Goal: Task Accomplishment & Management: Manage account settings

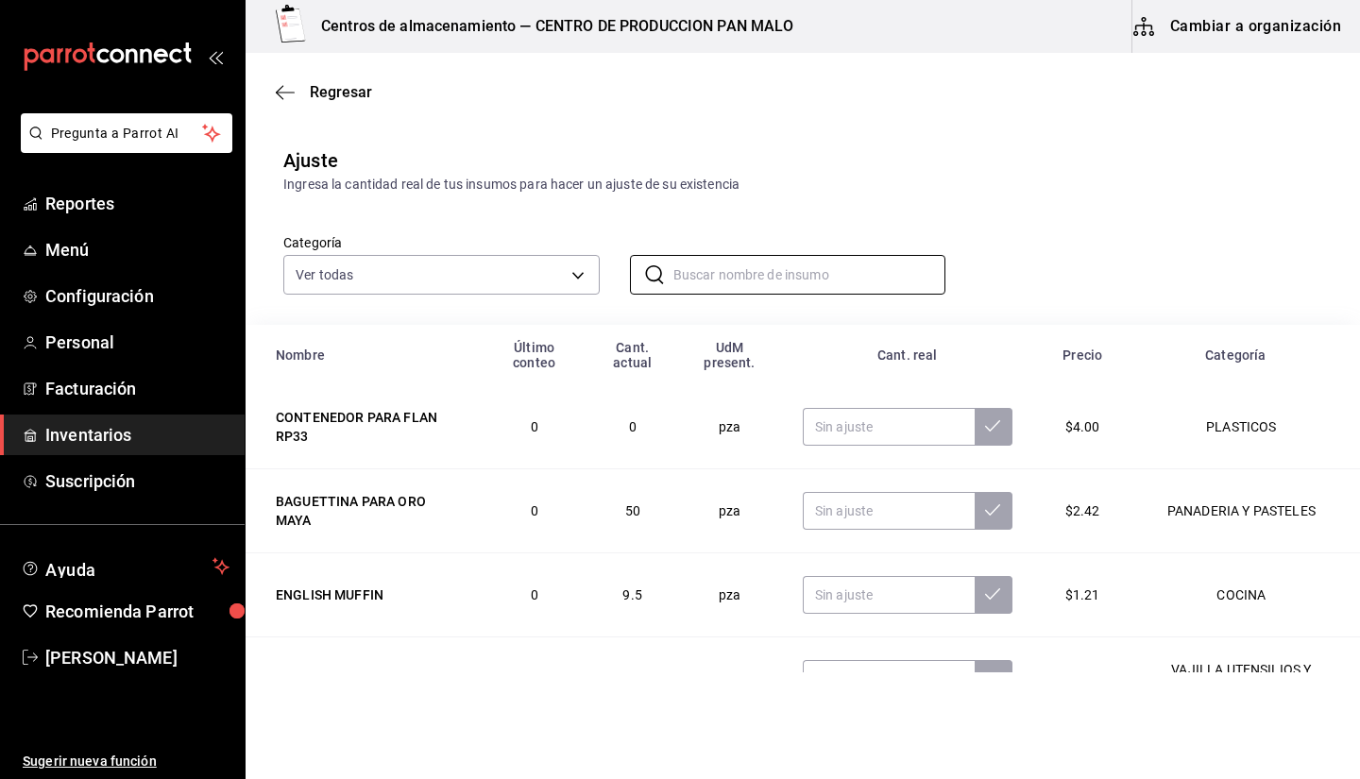
click at [124, 436] on span "Inventarios" at bounding box center [137, 435] width 184 height 26
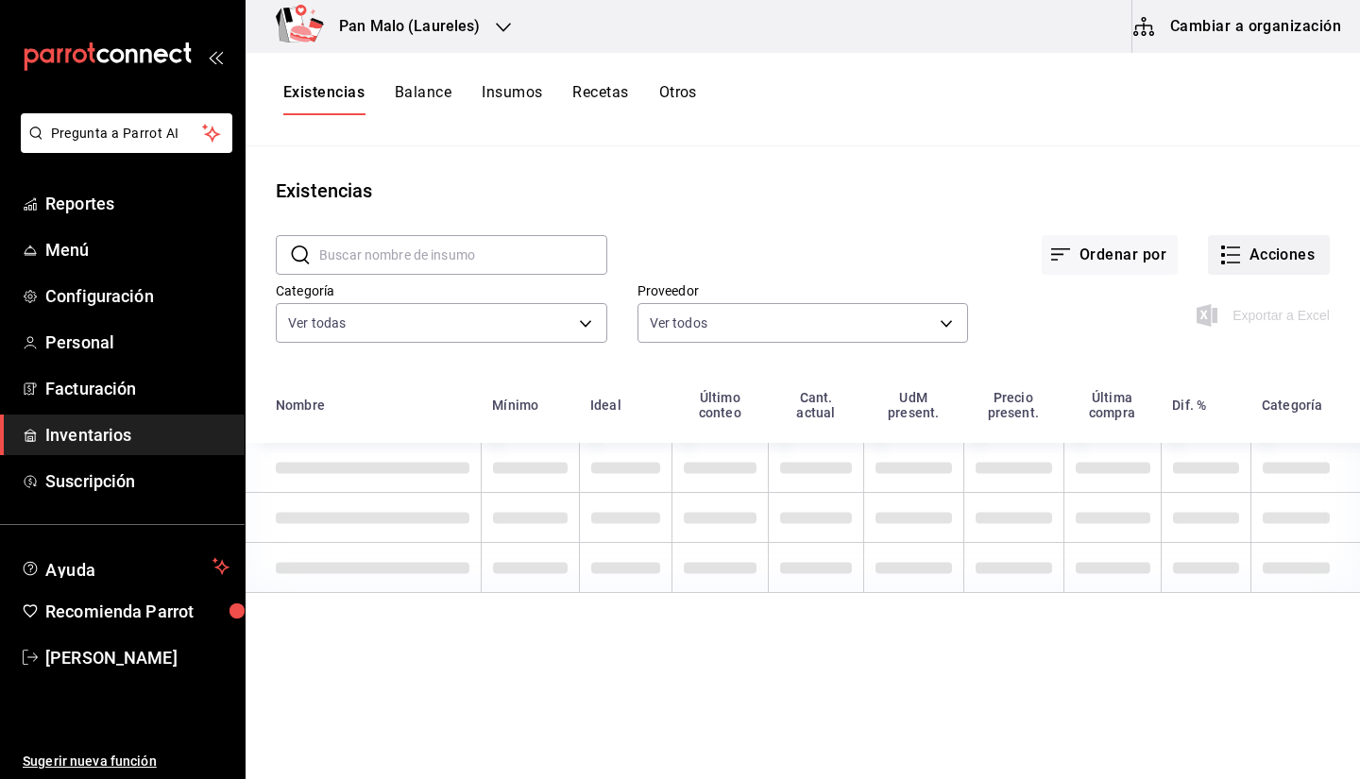
click at [1264, 250] on button "Acciones" at bounding box center [1269, 255] width 122 height 40
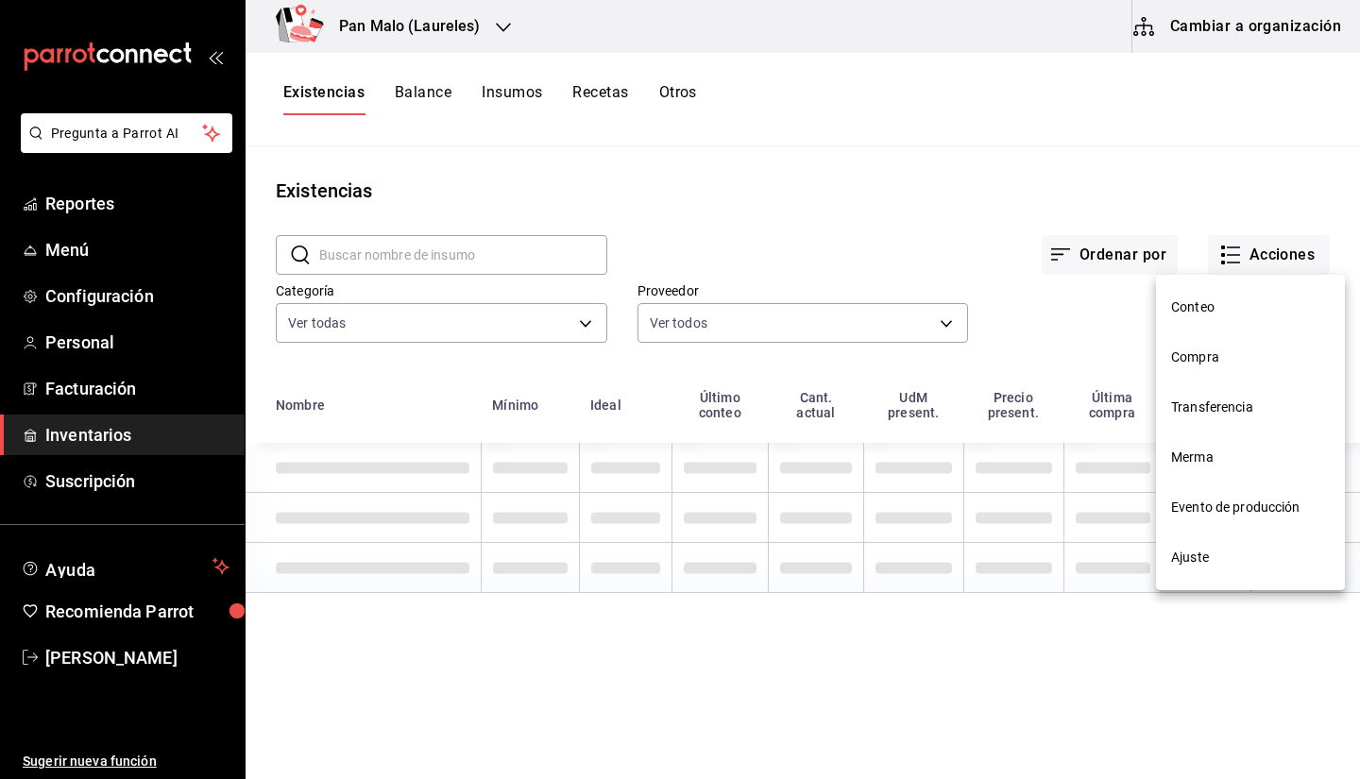
click at [1217, 441] on li "Merma" at bounding box center [1250, 458] width 189 height 50
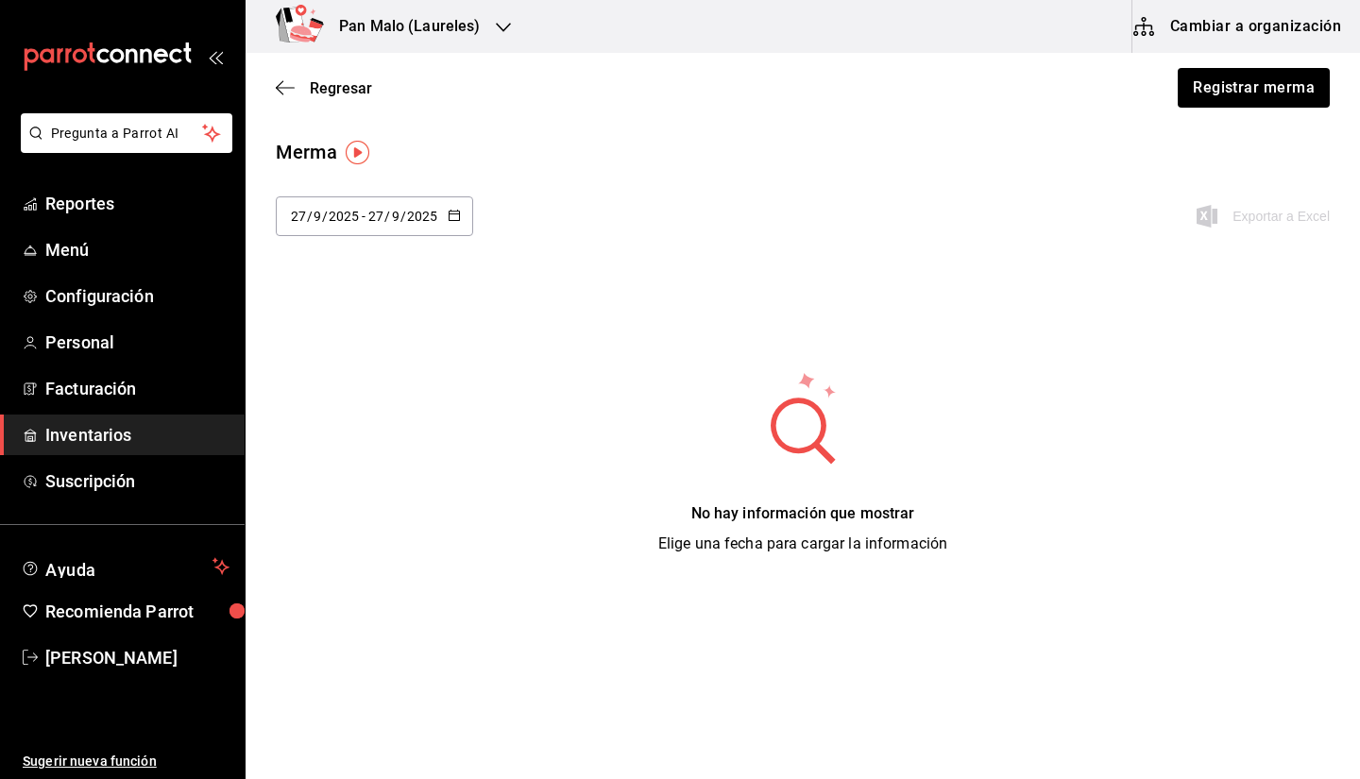
click at [394, 234] on div "[DATE] [DATE] - [DATE] [DATE]" at bounding box center [374, 217] width 197 height 40
click at [363, 563] on li "Rango de fechas" at bounding box center [365, 574] width 179 height 43
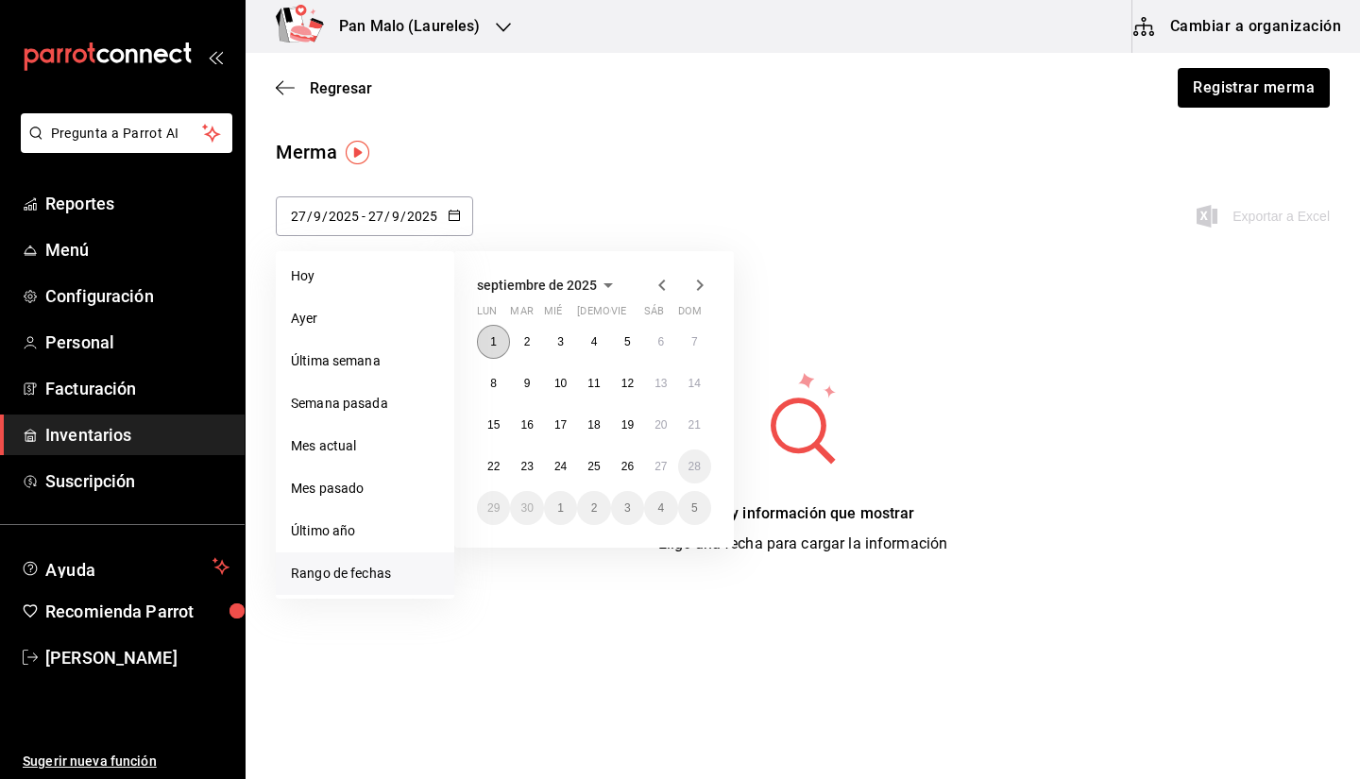
click at [495, 345] on abbr "1" at bounding box center [493, 341] width 7 height 13
click at [482, 343] on button "1" at bounding box center [493, 342] width 33 height 34
type input "[DATE]"
type input "1"
type input "[DATE]"
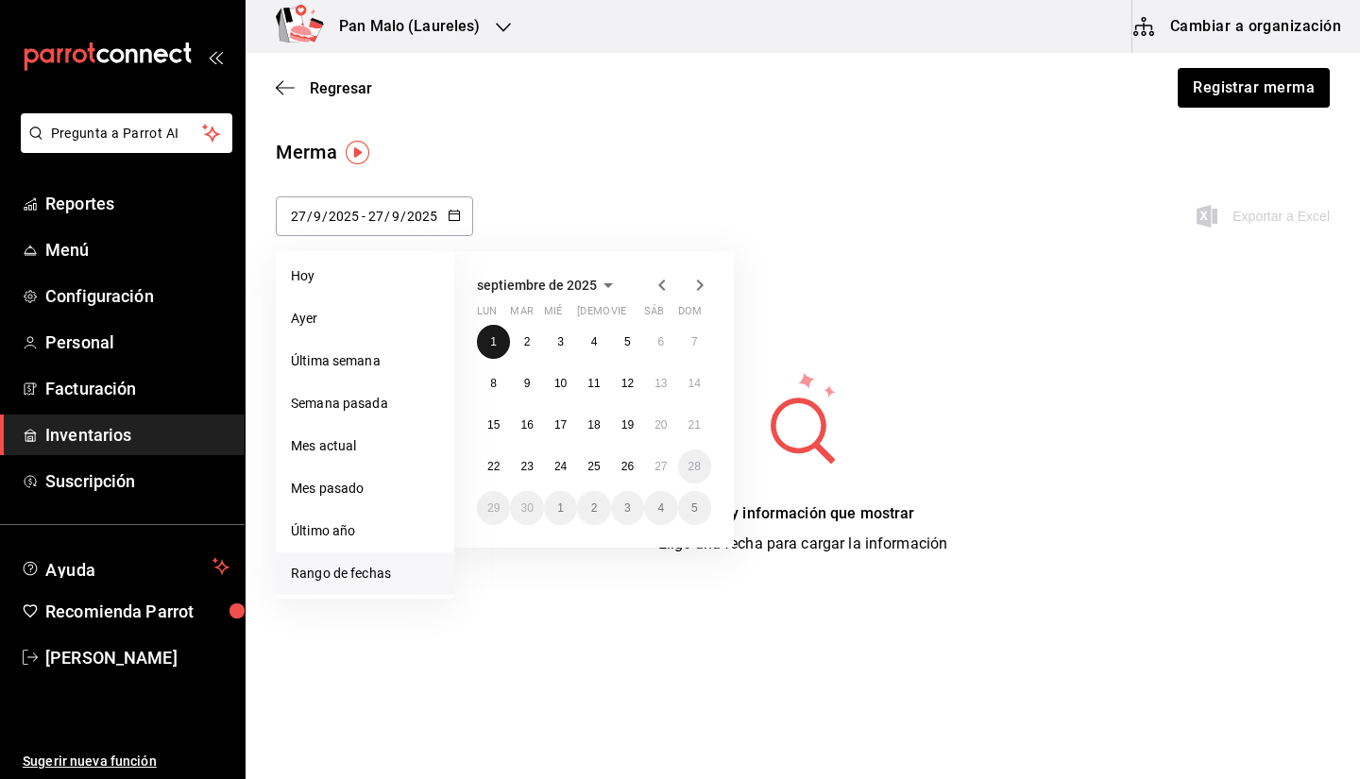
type input "1"
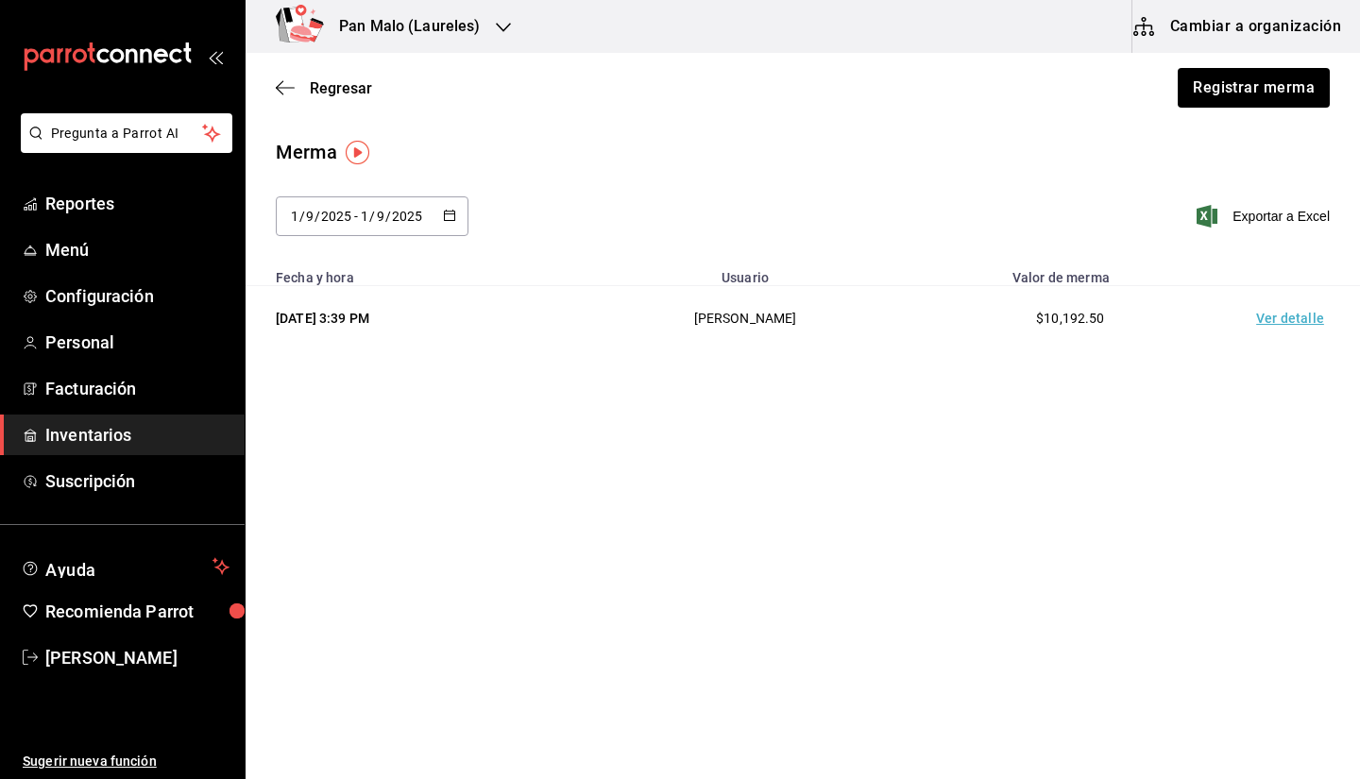
click at [419, 214] on input "2025" at bounding box center [407, 216] width 32 height 15
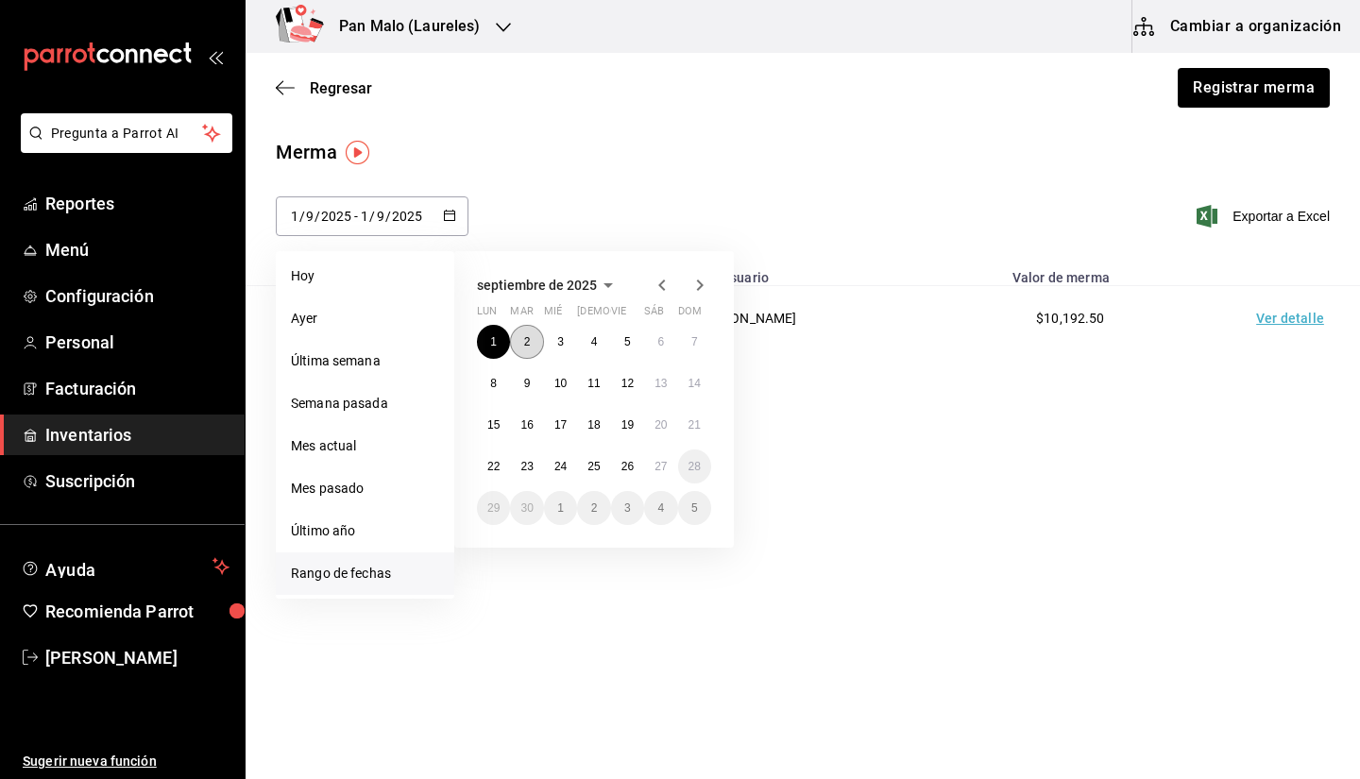
click at [530, 336] on abbr "2" at bounding box center [527, 341] width 7 height 13
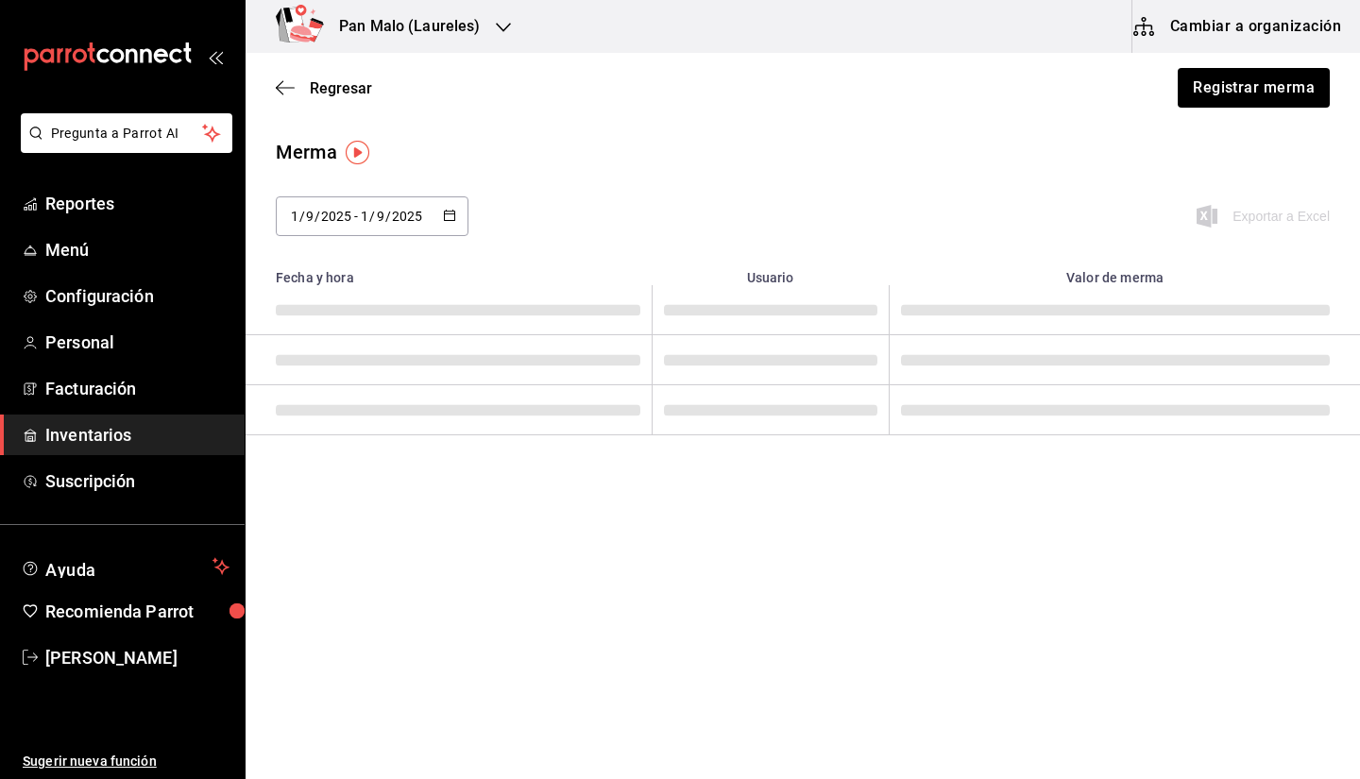
type input "[DATE]"
type input "2"
type input "[DATE]"
type input "2"
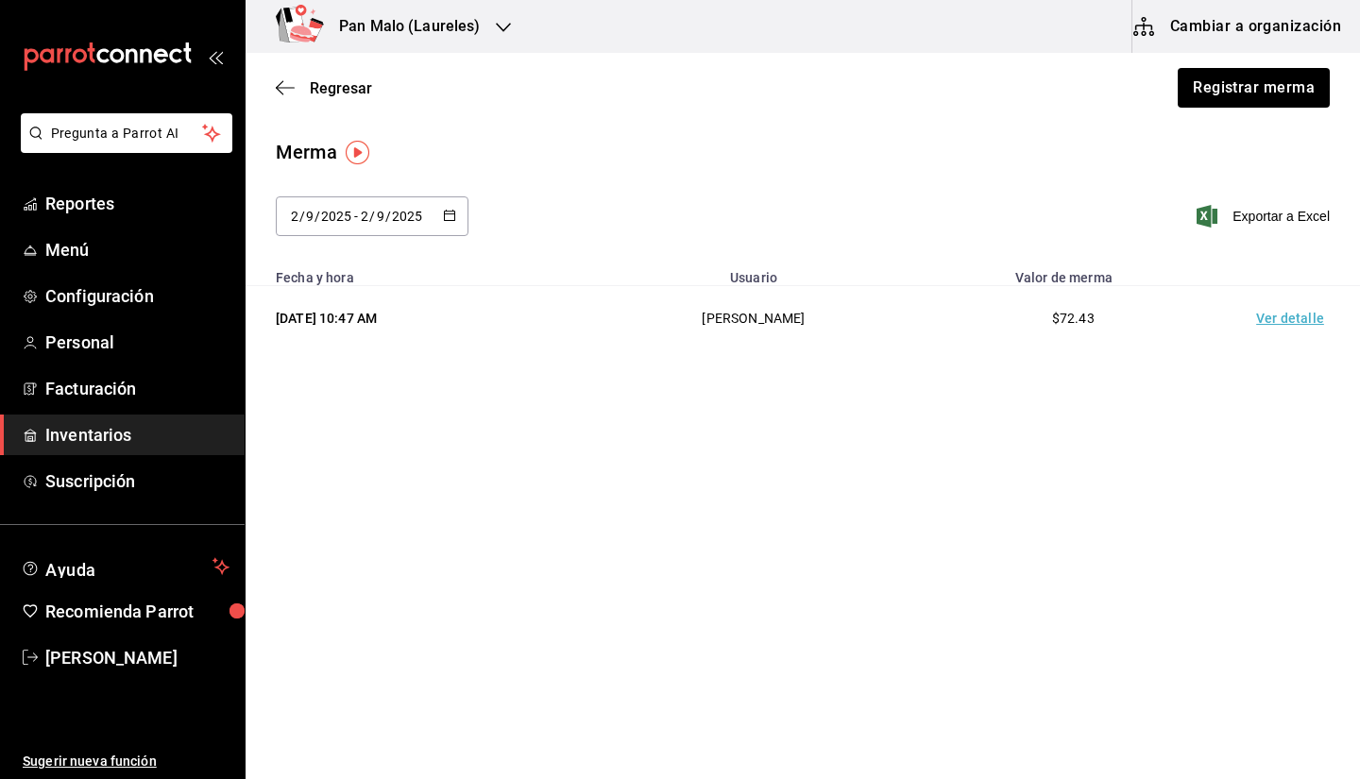
click at [1268, 324] on td "Ver detalle" at bounding box center [1294, 318] width 132 height 65
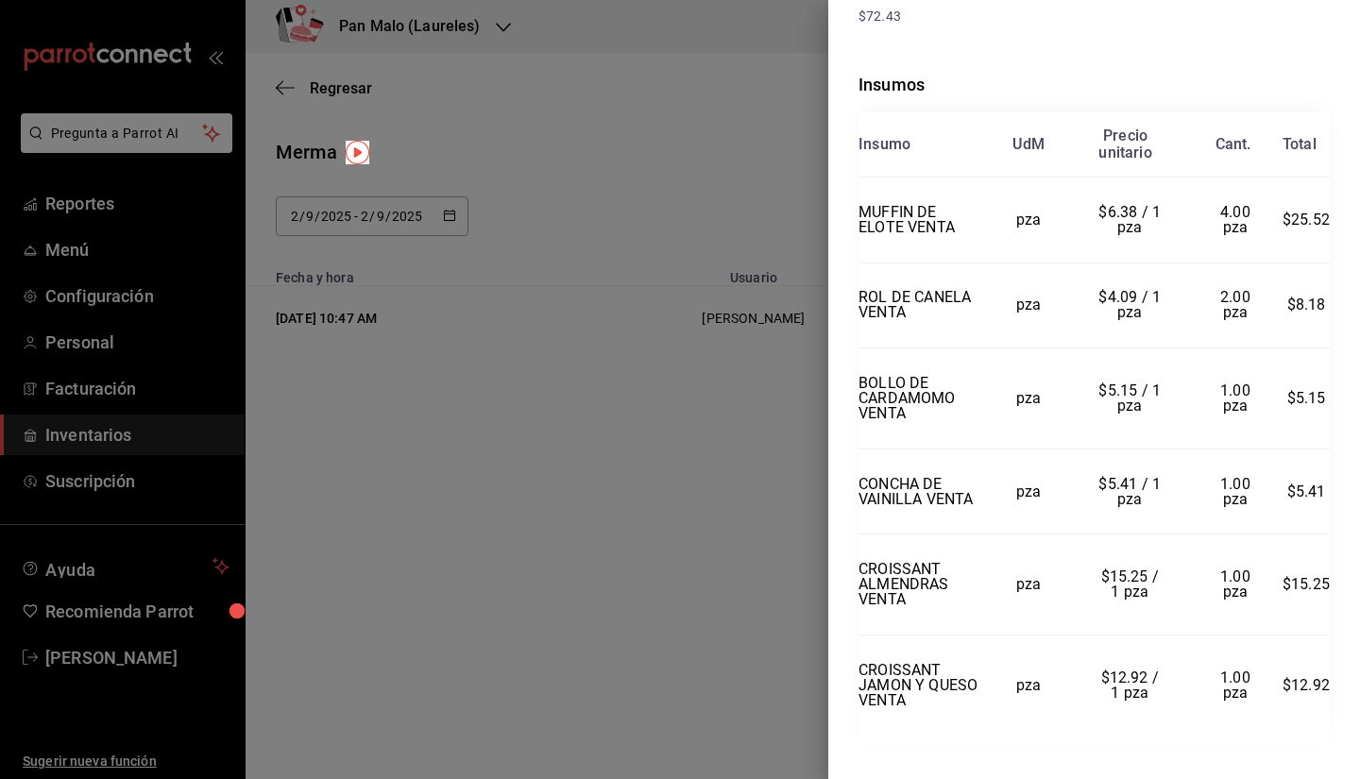
scroll to position [398, 0]
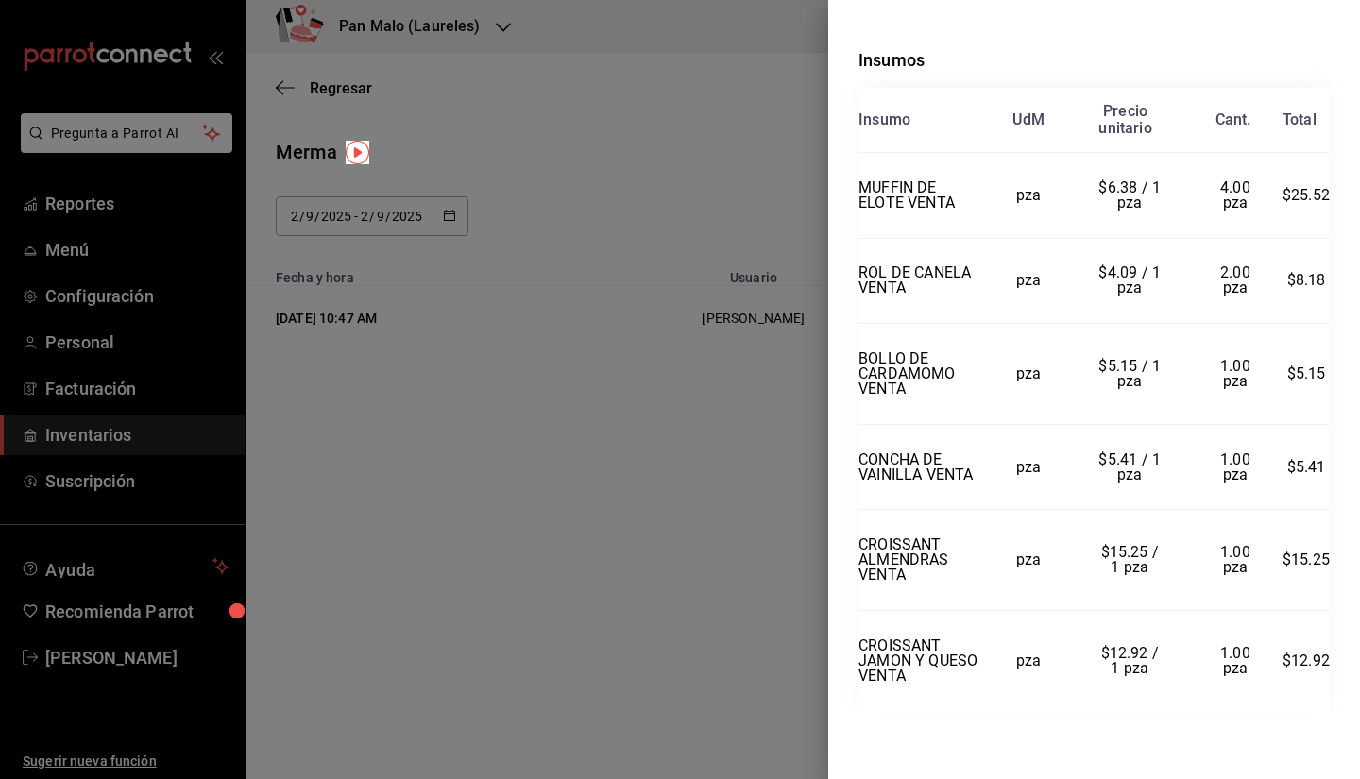
click at [641, 472] on div at bounding box center [680, 389] width 1360 height 779
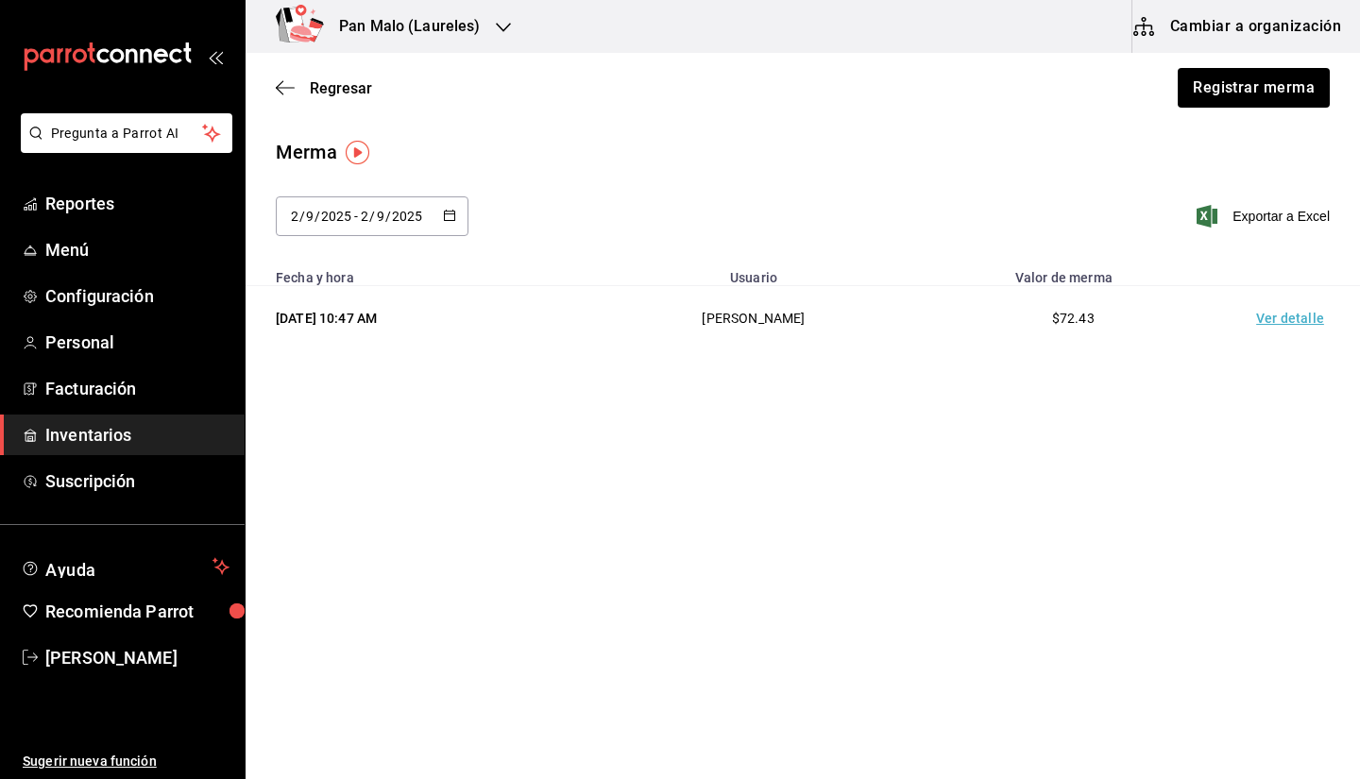
click at [404, 210] on input "2025" at bounding box center [407, 216] width 32 height 15
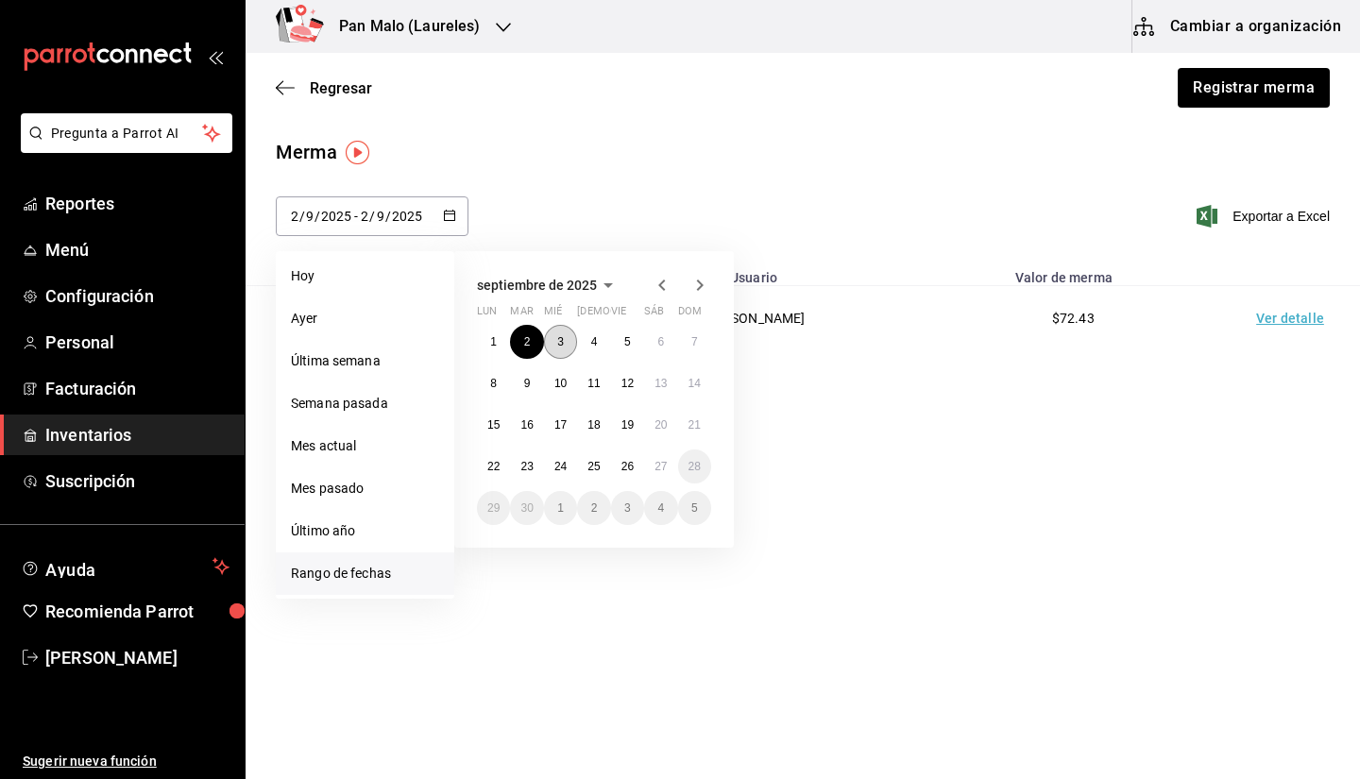
click at [552, 340] on button "3" at bounding box center [560, 342] width 33 height 34
type input "[DATE]"
type input "3"
type input "[DATE]"
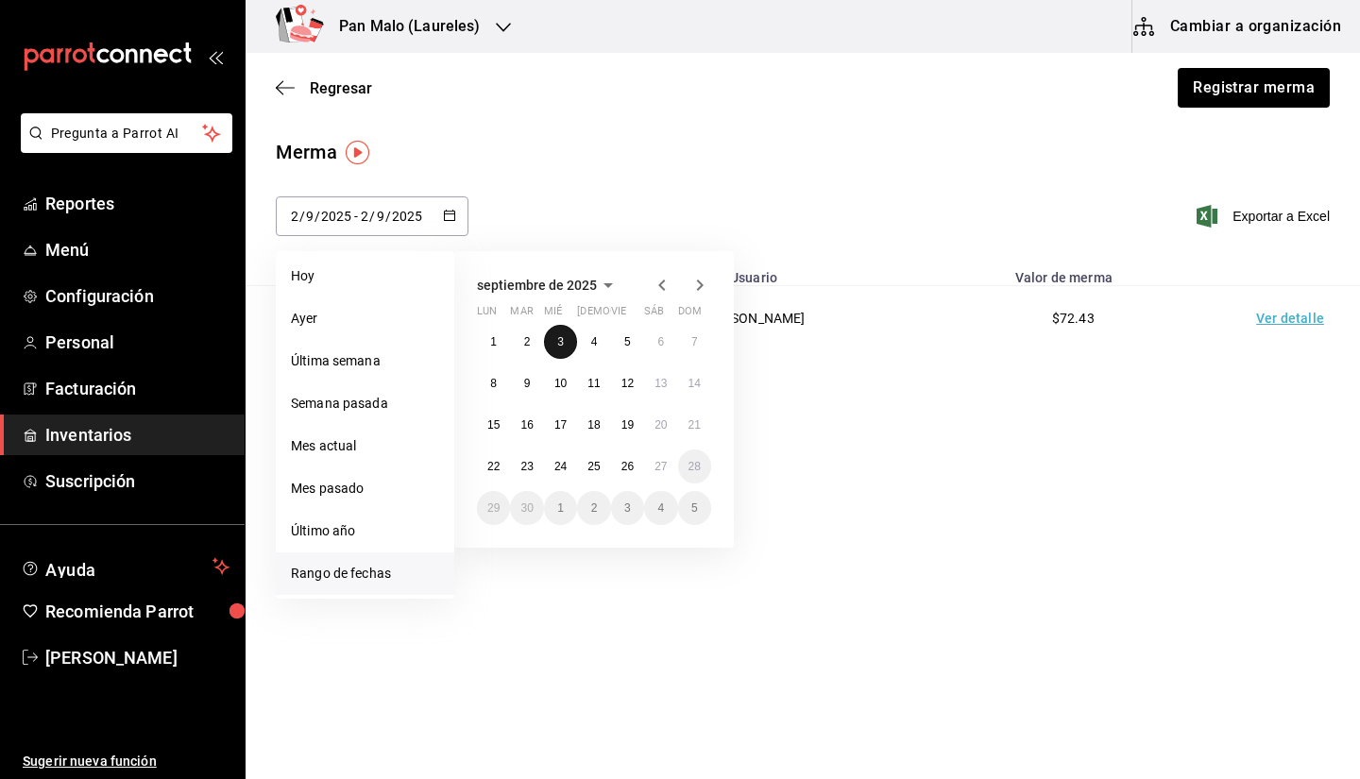
type input "3"
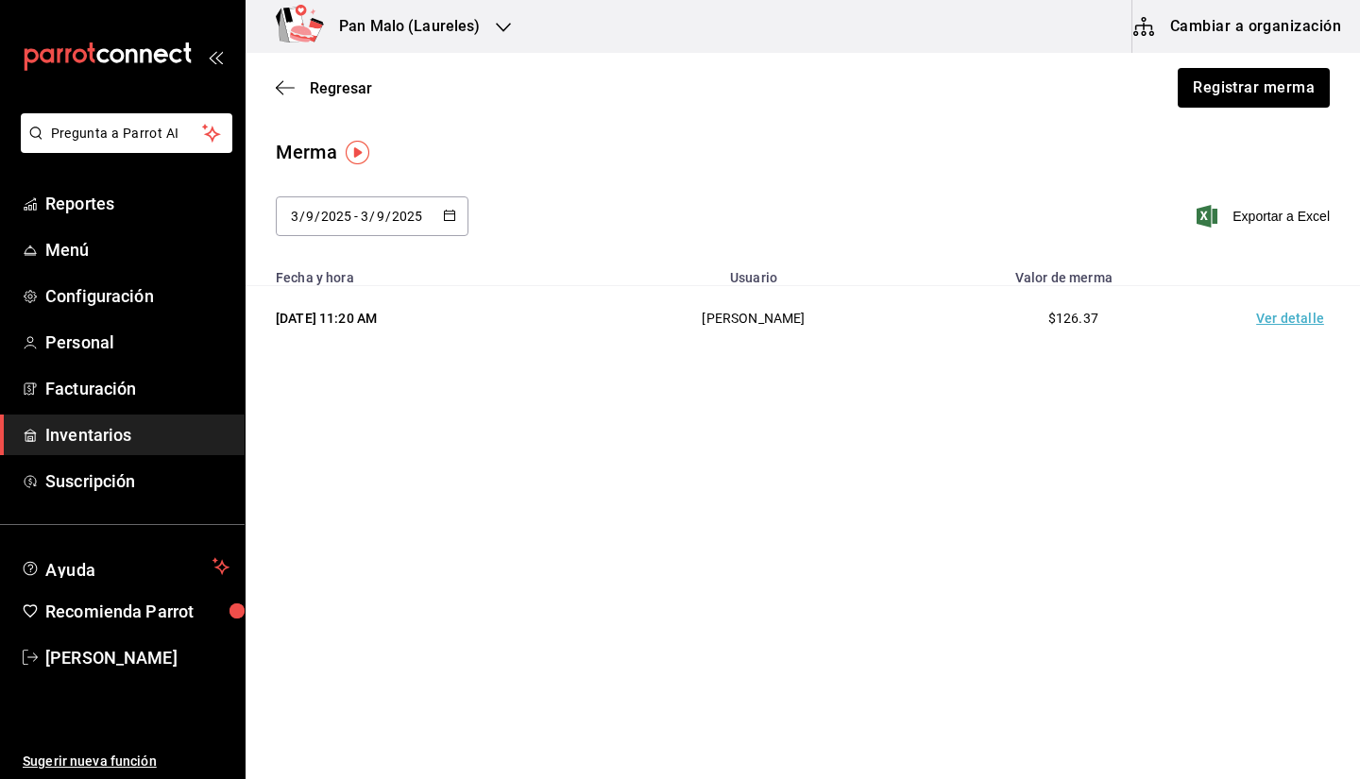
click at [1315, 331] on td "Ver detalle" at bounding box center [1294, 318] width 132 height 65
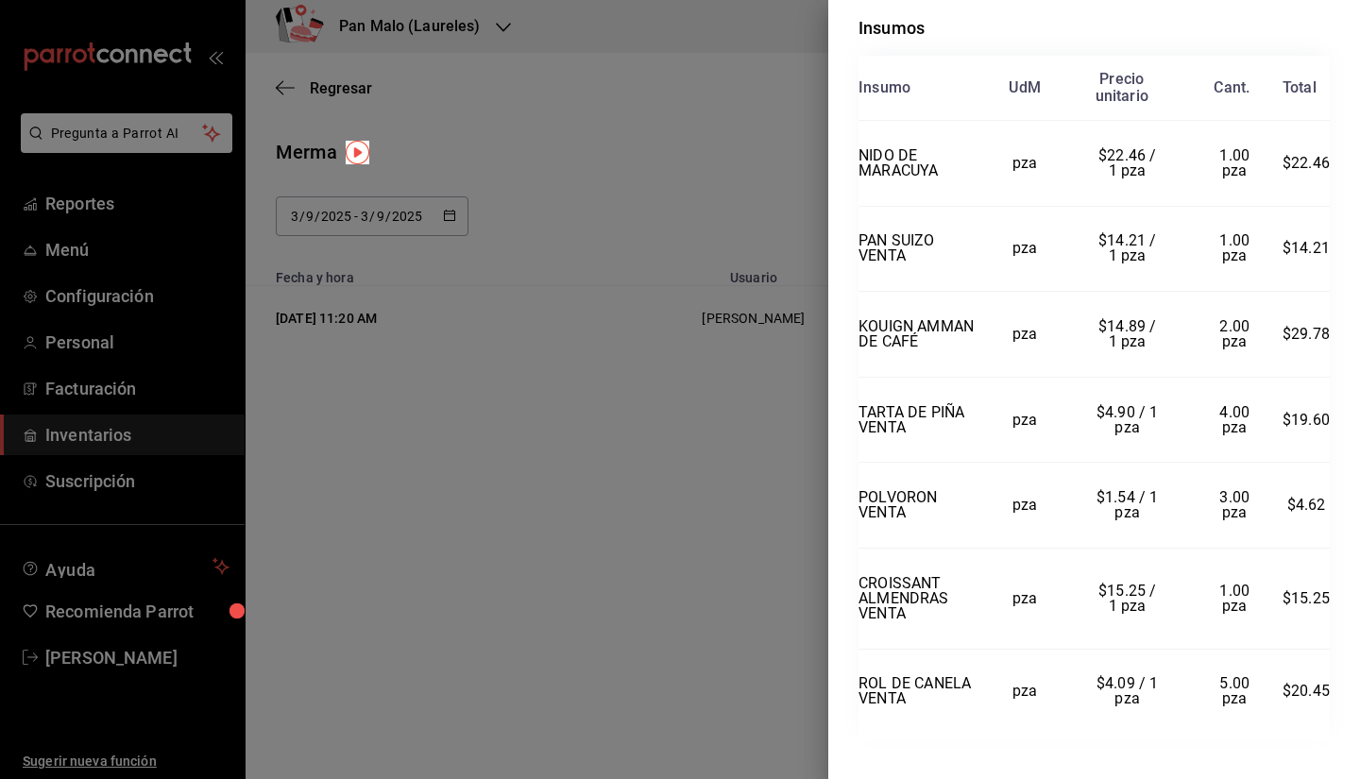
scroll to position [417, 0]
click at [694, 331] on div at bounding box center [680, 389] width 1360 height 779
